Goal: Task Accomplishment & Management: Use online tool/utility

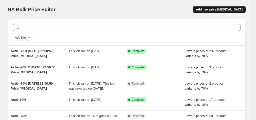
click at [216, 11] on span "Add new price [MEDICAL_DATA]" at bounding box center [219, 10] width 47 height 4
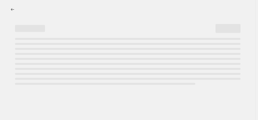
select select "percentage"
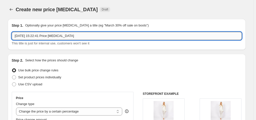
click at [61, 35] on input "[DATE] 15:22:41 Price [MEDICAL_DATA]" at bounding box center [127, 36] width 230 height 8
drag, startPoint x: 81, startPoint y: 36, endPoint x: -3, endPoint y: 42, distance: 83.8
click at [0, 42] on html "Home Settings Plans Skip to content Create new price [MEDICAL_DATA]. This page …" at bounding box center [128, 60] width 256 height 120
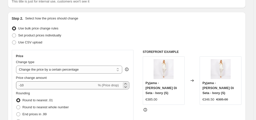
scroll to position [50, 0]
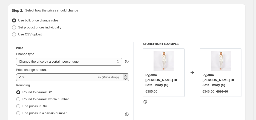
type input "[PERSON_NAME] 20%"
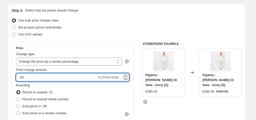
click at [23, 78] on input "-10" at bounding box center [56, 78] width 81 height 8
type input "-20"
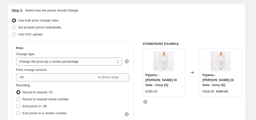
click at [13, 87] on div "Price Change type Change the price to a certain amount Change the price by a ce…" at bounding box center [73, 87] width 122 height 90
click at [30, 63] on select "Change the price to a certain amount Change the price by a certain amount Chang…" at bounding box center [69, 62] width 106 height 8
click at [14, 59] on div "Price Change type Change the price to a certain amount Change the price by a ce…" at bounding box center [73, 87] width 122 height 90
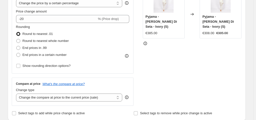
scroll to position [125, 0]
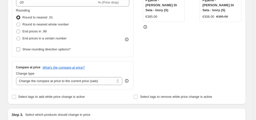
click at [20, 51] on input "Show rounding direction options?" at bounding box center [18, 50] width 4 height 4
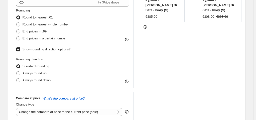
click at [20, 51] on input "Show rounding direction options?" at bounding box center [18, 50] width 4 height 4
checkbox input "false"
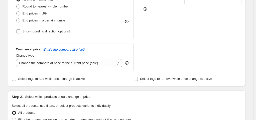
scroll to position [150, 0]
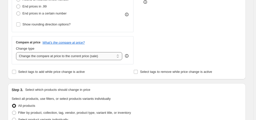
click at [85, 56] on select "Change the compare at price to the current price (sale) Change the compare at p…" at bounding box center [69, 56] width 106 height 8
click at [17, 52] on select "Change the compare at price to the current price (sale) Change the compare at p…" at bounding box center [69, 56] width 106 height 8
click at [138, 72] on input "Select tags to remove while price change is active" at bounding box center [136, 72] width 4 height 4
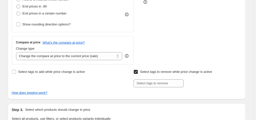
click at [138, 72] on input "Select tags to remove while price change is active" at bounding box center [136, 72] width 4 height 4
checkbox input "false"
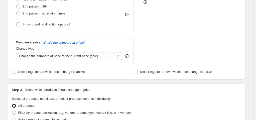
click at [19, 72] on label "Select tags to add while price change is active" at bounding box center [48, 72] width 73 height 7
click at [16, 72] on input "Select tags to add while price change is active" at bounding box center [14, 72] width 4 height 4
checkbox input "true"
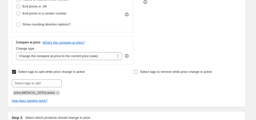
click at [137, 72] on input "Select tags to remove while price change is active" at bounding box center [136, 72] width 4 height 4
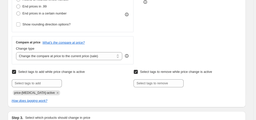
click at [137, 72] on input "Select tags to remove while price change is active" at bounding box center [136, 72] width 4 height 4
checkbox input "false"
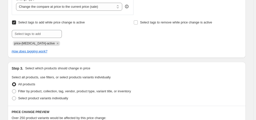
scroll to position [200, 0]
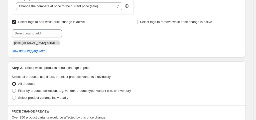
click at [42, 91] on span "Filter by product, collection, tag, vendor, product type, variant title, or inv…" at bounding box center [74, 91] width 113 height 4
click at [12, 89] on input "Filter by product, collection, tag, vendor, product type, variant title, or inv…" at bounding box center [12, 89] width 0 height 0
radio input "true"
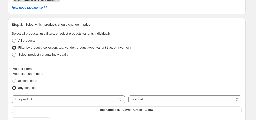
scroll to position [250, 0]
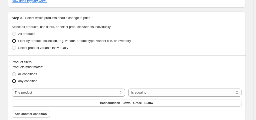
click at [36, 75] on span "all conditions" at bounding box center [27, 74] width 19 height 4
click at [12, 73] on input "all conditions" at bounding box center [12, 72] width 0 height 0
radio input "true"
click at [138, 92] on select "Is equal to Is not equal to" at bounding box center [184, 93] width 113 height 8
drag, startPoint x: 138, startPoint y: 92, endPoint x: 131, endPoint y: 92, distance: 6.8
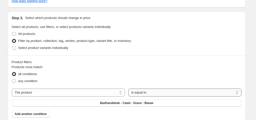
click at [138, 92] on select "Is equal to Is not equal to" at bounding box center [184, 93] width 113 height 8
click at [64, 93] on select "The product The product's collection The product's tag The product's vendor The…" at bounding box center [68, 93] width 113 height 8
select select "vendor"
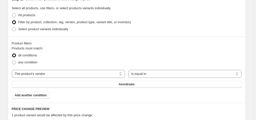
scroll to position [275, 0]
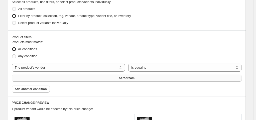
click at [134, 76] on span "Aerodream" at bounding box center [127, 78] width 16 height 4
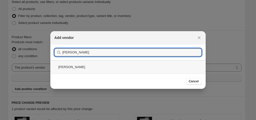
type input "[PERSON_NAME]"
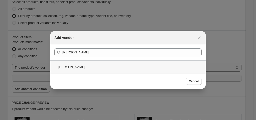
click at [71, 66] on div "[PERSON_NAME]" at bounding box center [127, 67] width 155 height 13
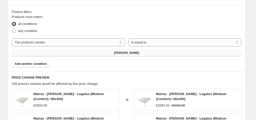
scroll to position [300, 0]
click at [43, 62] on span "Add another condition" at bounding box center [31, 64] width 32 height 4
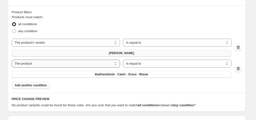
click at [43, 60] on select "The product The product's collection The product's tag The product's vendor The…" at bounding box center [66, 64] width 108 height 8
select select "product_type"
click at [204, 71] on button "Badhanddoek" at bounding box center [121, 74] width 219 height 7
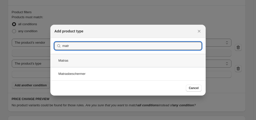
type input "matr"
click at [84, 59] on div "Matras" at bounding box center [127, 60] width 155 height 13
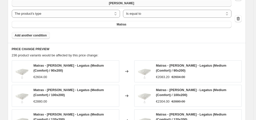
scroll to position [275, 0]
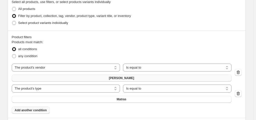
click at [28, 107] on button "Add another condition" at bounding box center [31, 110] width 38 height 7
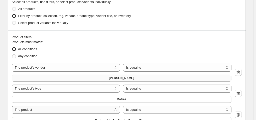
click at [26, 106] on select "The product The product's collection The product's tag The product's vendor The…" at bounding box center [66, 110] width 108 height 8
click at [108, 50] on div "all conditions" at bounding box center [127, 49] width 230 height 7
click at [148, 119] on span "Badhanddoek - Cawö - Grace - Blauw" at bounding box center [121, 121] width 53 height 4
click at [239, 71] on icon "button" at bounding box center [237, 73] width 3 height 4
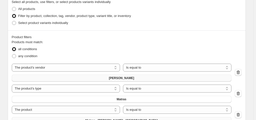
select select "product_type"
select select "product"
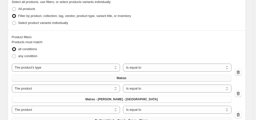
click at [239, 71] on icon "button" at bounding box center [237, 73] width 3 height 4
select select "product"
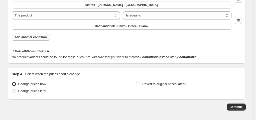
scroll to position [299, 0]
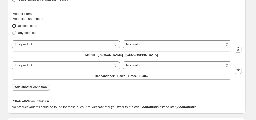
click at [22, 34] on span "any condition" at bounding box center [27, 33] width 19 height 4
click at [12, 31] on input "any condition" at bounding box center [12, 31] width 0 height 0
radio input "true"
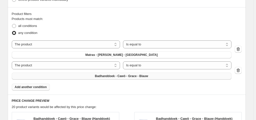
click at [148, 74] on span "Badhanddoek - Cawö - Grace - Blauw" at bounding box center [121, 76] width 53 height 4
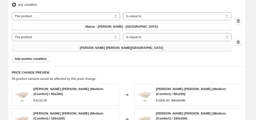
scroll to position [282, 0]
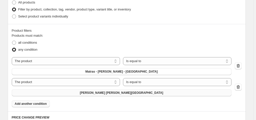
click at [42, 102] on span "Add another condition" at bounding box center [31, 104] width 32 height 4
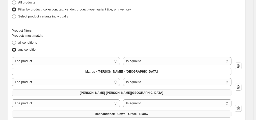
click at [148, 112] on span "Badhanddoek - Cawö - Grace - Blauw" at bounding box center [121, 114] width 53 height 4
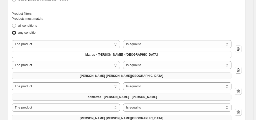
scroll to position [307, 0]
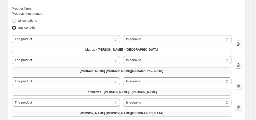
scroll to position [229, 0]
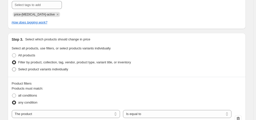
click at [15, 71] on span at bounding box center [14, 70] width 4 height 4
click at [12, 68] on input "Select product variants individually" at bounding box center [12, 68] width 0 height 0
radio input "true"
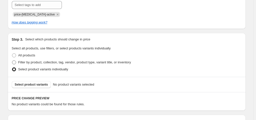
click at [16, 61] on span at bounding box center [14, 63] width 4 height 4
click at [12, 61] on input "Filter by product, collection, tag, vendor, product type, variant title, or inv…" at bounding box center [12, 61] width 0 height 0
radio input "true"
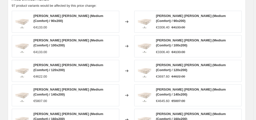
scroll to position [504, 0]
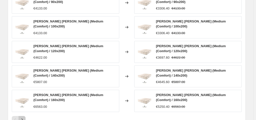
click at [25, 117] on icon "Next" at bounding box center [22, 119] width 5 height 5
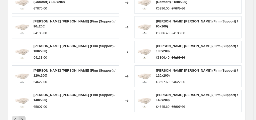
click at [25, 117] on icon "Next" at bounding box center [22, 119] width 5 height 5
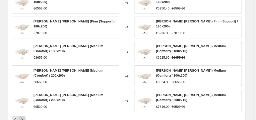
click at [25, 117] on icon "Next" at bounding box center [22, 119] width 5 height 5
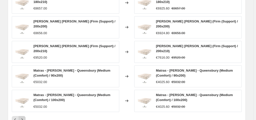
click at [25, 117] on icon "Next" at bounding box center [22, 119] width 5 height 5
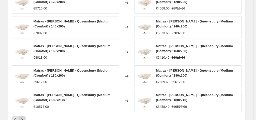
click at [25, 117] on icon "Next" at bounding box center [22, 119] width 5 height 5
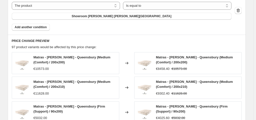
scroll to position [454, 0]
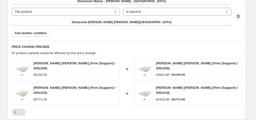
scroll to position [455, 0]
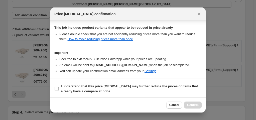
scroll to position [103, 0]
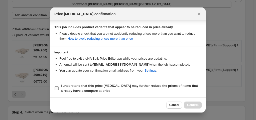
click at [80, 84] on b "I understand that this price [MEDICAL_DATA] may further reduce the prices of it…" at bounding box center [129, 88] width 137 height 9
click at [59, 87] on input "I understand that this price [MEDICAL_DATA] may further reduce the prices of it…" at bounding box center [57, 89] width 4 height 4
checkbox input "true"
click at [194, 105] on span "Confirm" at bounding box center [193, 105] width 12 height 4
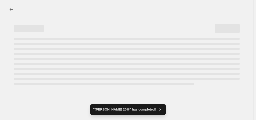
select select "percentage"
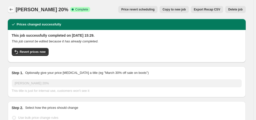
click at [14, 9] on icon "Price change jobs" at bounding box center [11, 9] width 5 height 5
